Goal: Information Seeking & Learning: Learn about a topic

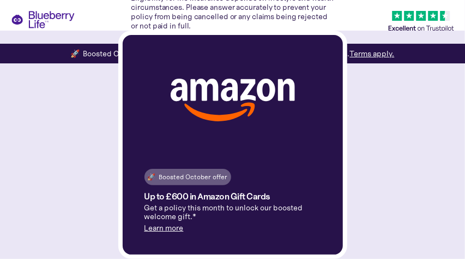
click at [268, 100] on img at bounding box center [233, 100] width 124 height 43
click at [379, 105] on div "🚀 Boosted October offer Up to £600 in Amazon Gift Cards Get a policy this month…" at bounding box center [232, 145] width 465 height 228
click at [364, 119] on div "🚀 Boosted October offer Up to £600 in Amazon Gift Cards Get a policy this month…" at bounding box center [232, 145] width 465 height 228
click at [88, 201] on div "🚀 Boosted October offer Up to £600 in Amazon Gift Cards Get a policy this month…" at bounding box center [232, 145] width 465 height 228
click at [162, 229] on link "Learn more" at bounding box center [164, 228] width 39 height 10
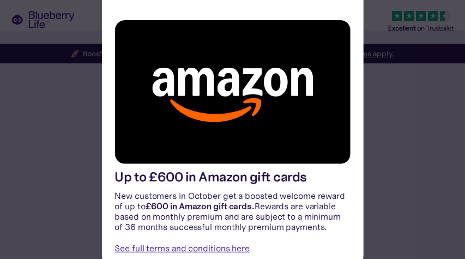
scroll to position [22, 0]
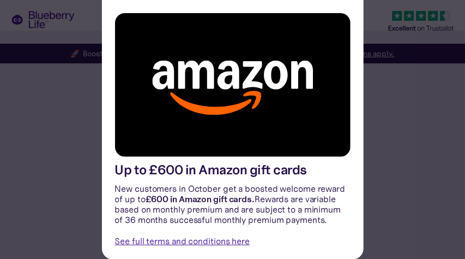
click at [163, 241] on link "See full terms and conditions here" at bounding box center [182, 240] width 135 height 11
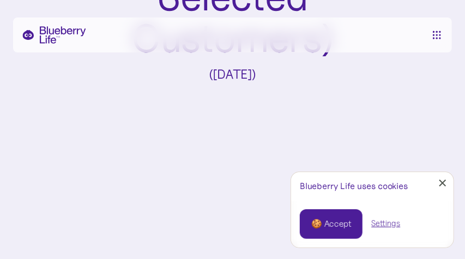
scroll to position [237, 0]
click at [330, 218] on div "🍪 Accept" at bounding box center [331, 224] width 40 height 12
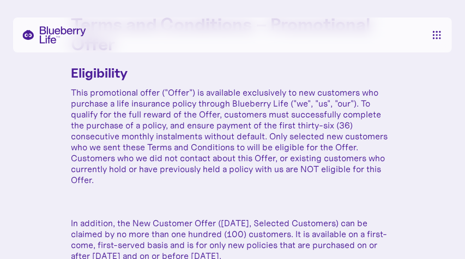
scroll to position [520, 0]
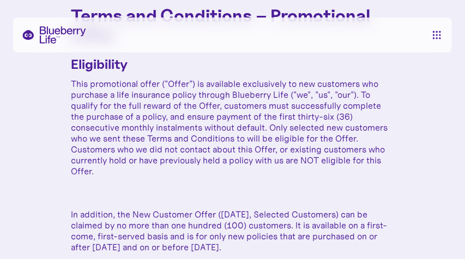
click at [330, 218] on p "In addition, the New Customer Offer (October 2025, Selected Customers) can be c…" at bounding box center [232, 231] width 323 height 44
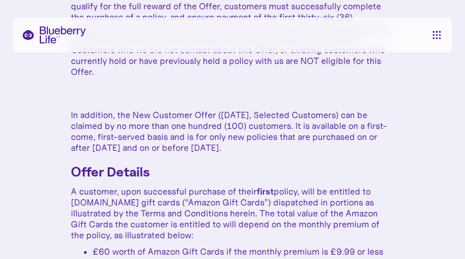
scroll to position [620, 0]
click at [331, 216] on p "A customer, upon successful purchase of their first policy, will be entitled to…" at bounding box center [232, 212] width 323 height 55
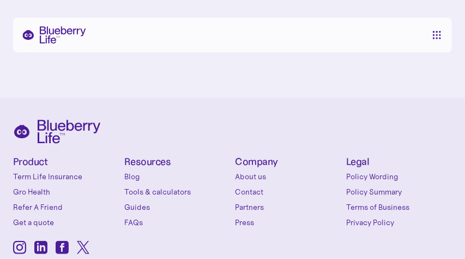
scroll to position [1483, 0]
click at [52, 170] on link "Term Life Insurance" at bounding box center [66, 175] width 106 height 11
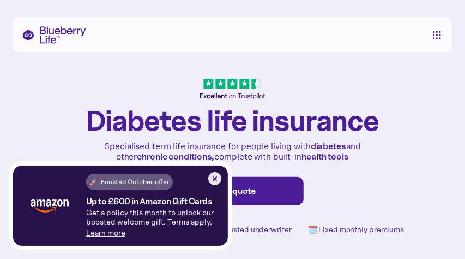
click at [217, 175] on img at bounding box center [214, 178] width 13 height 13
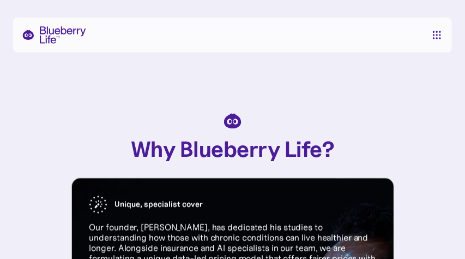
scroll to position [655, 0]
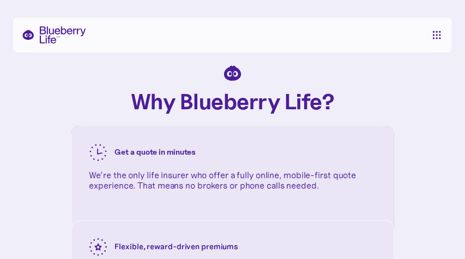
scroll to position [1196, 0]
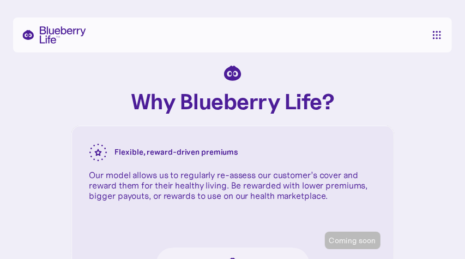
click at [291, 145] on div "Flexible, reward-driven premiums" at bounding box center [232, 151] width 287 height 17
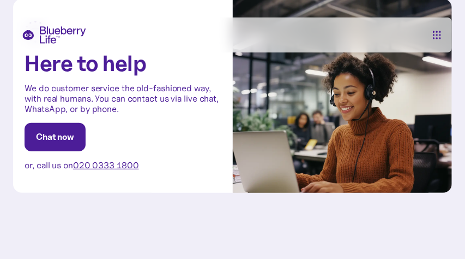
scroll to position [2874, 0]
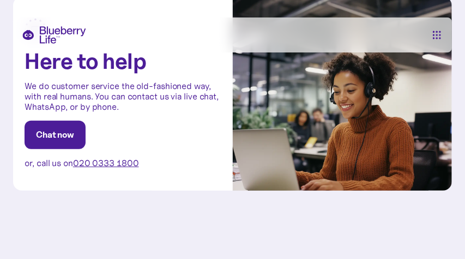
click at [259, 207] on div "Here to help We do customer service the old-fashioned way, with real humans. Yo…" at bounding box center [232, 93] width 465 height 325
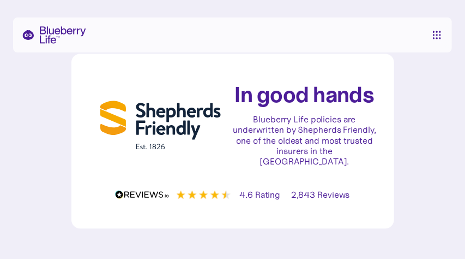
scroll to position [3544, 0]
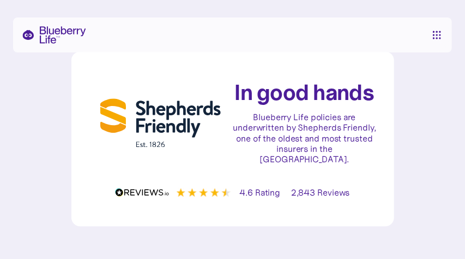
click at [258, 207] on div "In good hands Blueberry Life policies are underwritten by Shepherds Friendly, o…" at bounding box center [232, 138] width 323 height 175
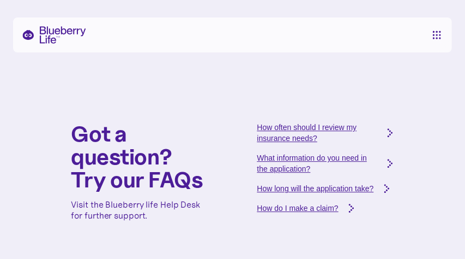
scroll to position [3778, 0]
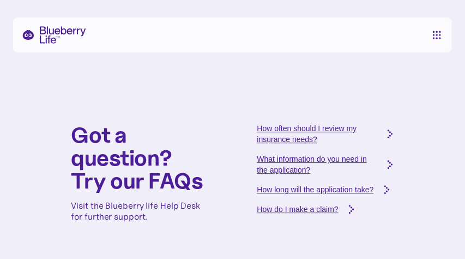
click at [287, 157] on div "What information do you need in the application?" at bounding box center [317, 164] width 120 height 22
click at [268, 188] on div "How long will the application take?" at bounding box center [315, 189] width 117 height 11
